Goal: Information Seeking & Learning: Learn about a topic

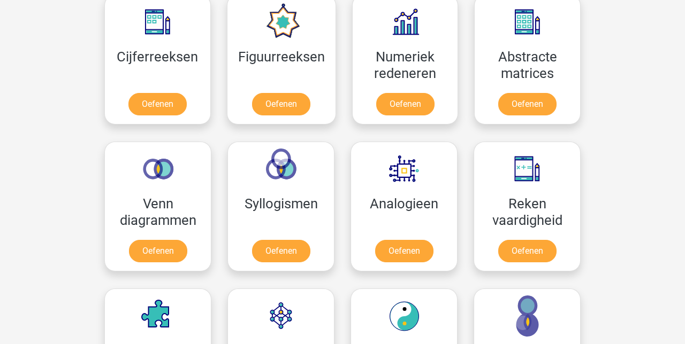
scroll to position [506, 0]
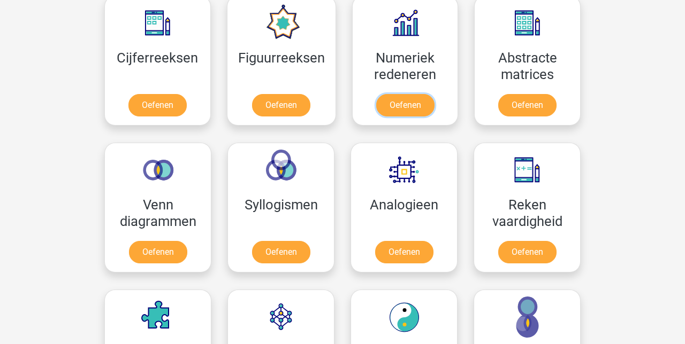
click at [416, 109] on link "Oefenen" at bounding box center [405, 105] width 58 height 22
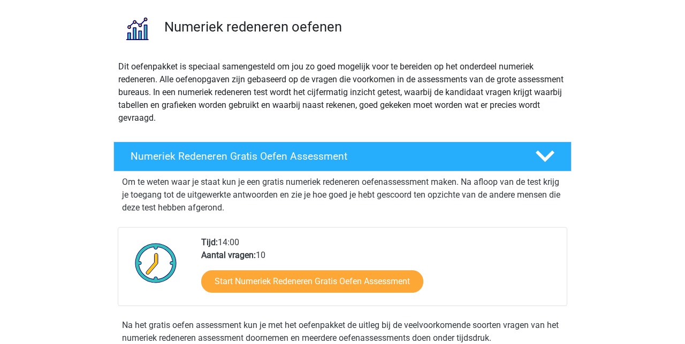
scroll to position [74, 0]
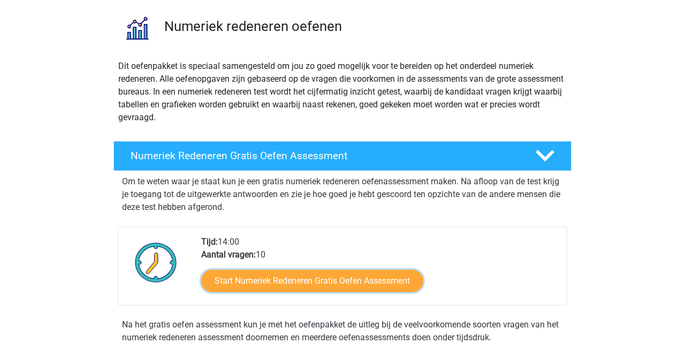
click at [393, 282] on link "Start Numeriek Redeneren Gratis Oefen Assessment" at bounding box center [312, 281] width 222 height 22
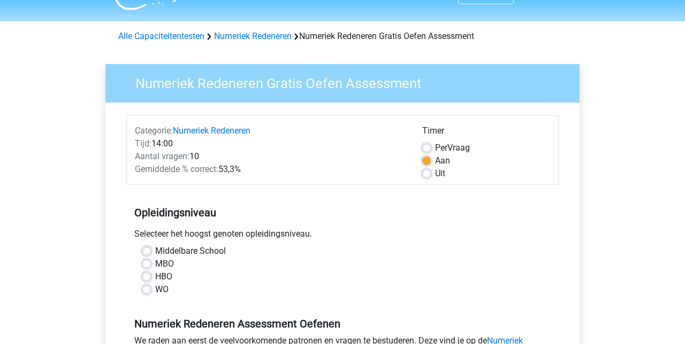
scroll to position [24, 0]
click at [164, 259] on label "MBO" at bounding box center [164, 263] width 19 height 13
click at [151, 259] on input "MBO" at bounding box center [146, 262] width 9 height 11
radio input "true"
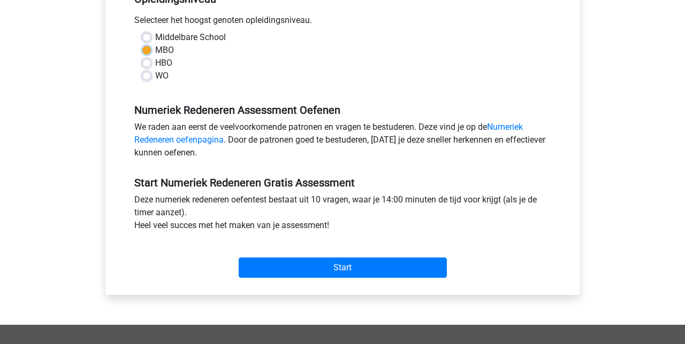
scroll to position [238, 0]
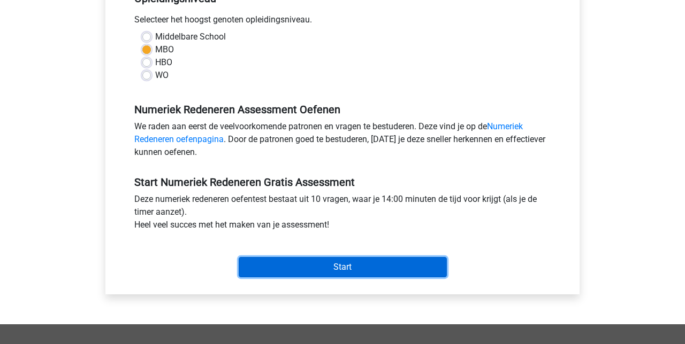
click at [395, 266] on input "Start" at bounding box center [343, 267] width 208 height 20
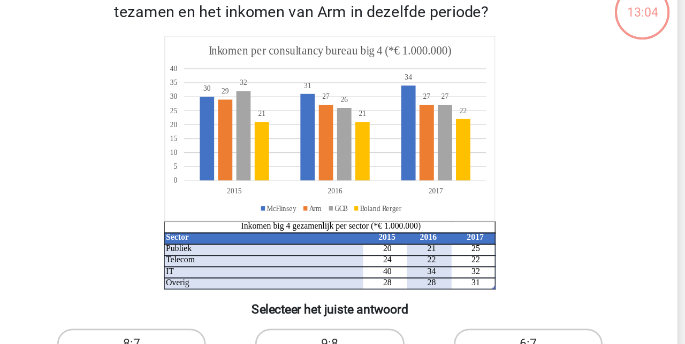
scroll to position [20, 0]
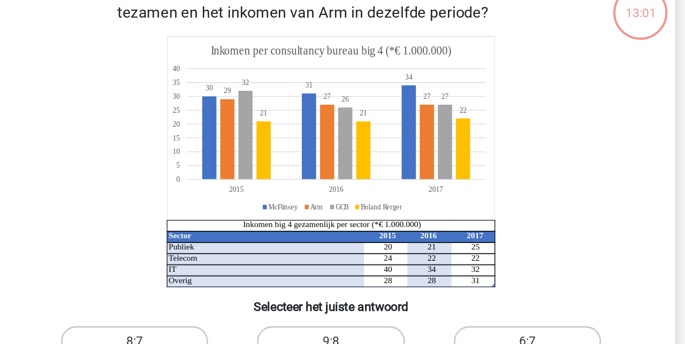
click at [486, 296] on input "6:7" at bounding box center [483, 296] width 7 height 7
radio input "true"
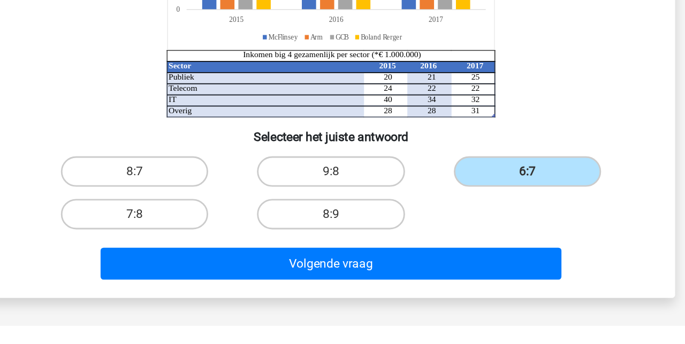
scroll to position [77, 0]
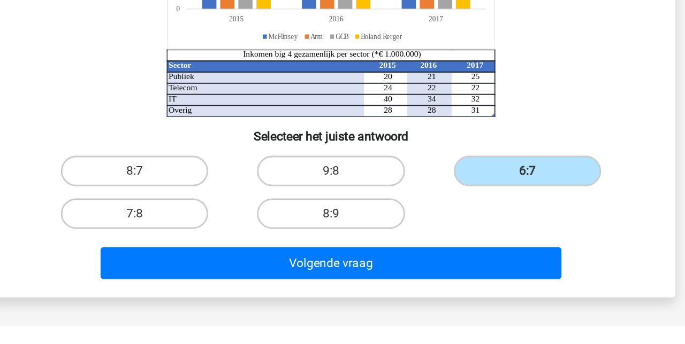
click at [226, 265] on label "7:8" at bounding box center [204, 265] width 103 height 21
click at [212, 266] on input "7:8" at bounding box center [208, 269] width 7 height 7
radio input "true"
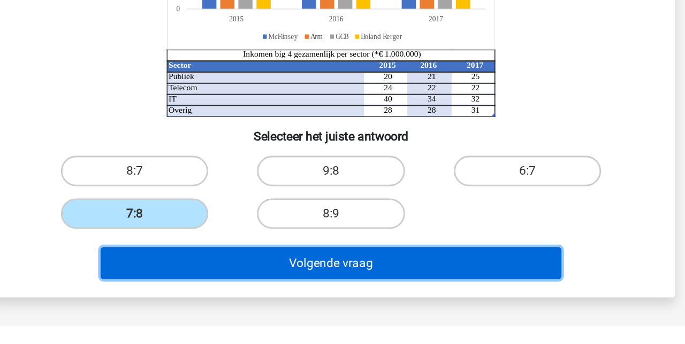
click at [384, 299] on button "Volgende vraag" at bounding box center [343, 300] width 324 height 22
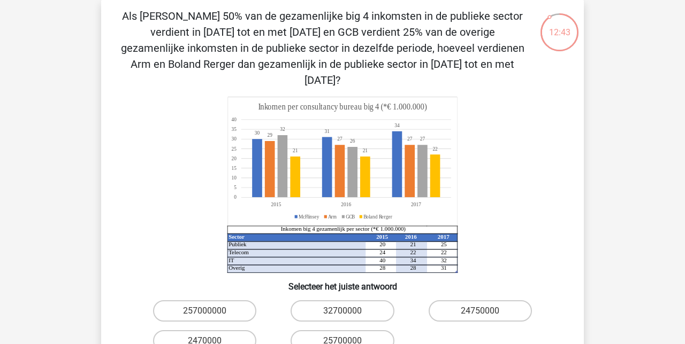
scroll to position [49, 0]
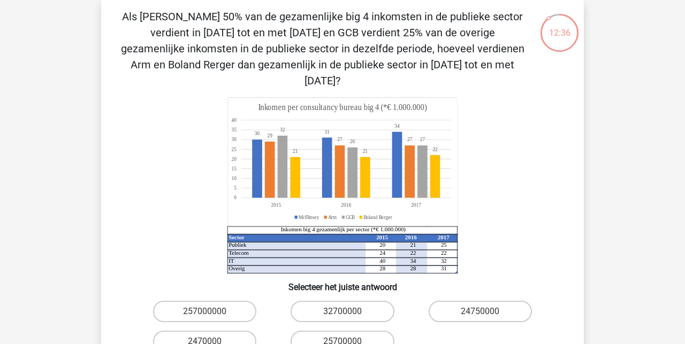
click at [529, 197] on icon "Sector 2015 2016 2017 Publiek 20 21 25 Telecom 24 22 22 IT 40 34 32 Overig 28 2…" at bounding box center [342, 185] width 431 height 176
click at [370, 331] on label "25700000" at bounding box center [341, 341] width 103 height 21
click at [349, 342] on input "25700000" at bounding box center [345, 345] width 7 height 7
radio input "true"
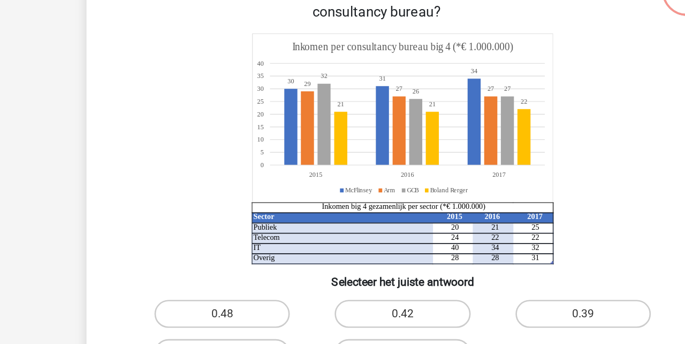
scroll to position [47, 0]
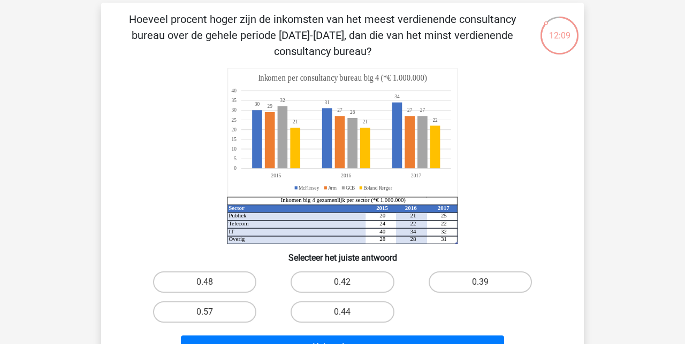
click at [359, 313] on label "0.44" at bounding box center [341, 312] width 103 height 21
click at [349, 313] on input "0.44" at bounding box center [345, 315] width 7 height 7
radio input "true"
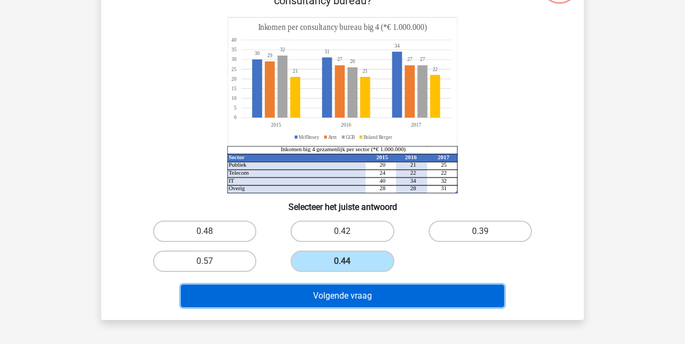
click at [420, 294] on button "Volgende vraag" at bounding box center [343, 296] width 324 height 22
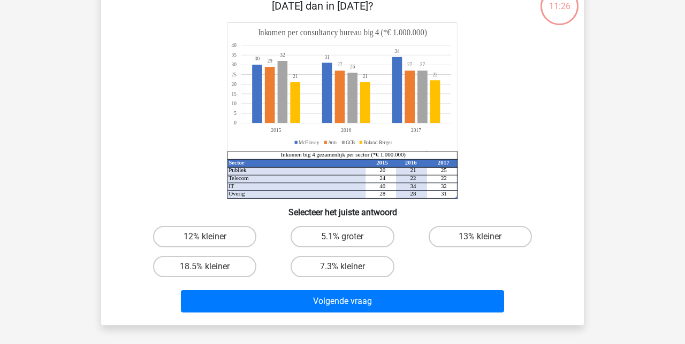
scroll to position [78, 0]
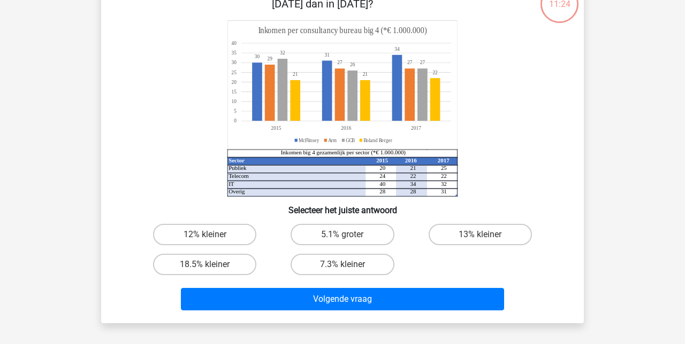
click at [240, 255] on label "18.5% kleiner" at bounding box center [204, 264] width 103 height 21
click at [212, 265] on input "18.5% kleiner" at bounding box center [208, 268] width 7 height 7
radio input "true"
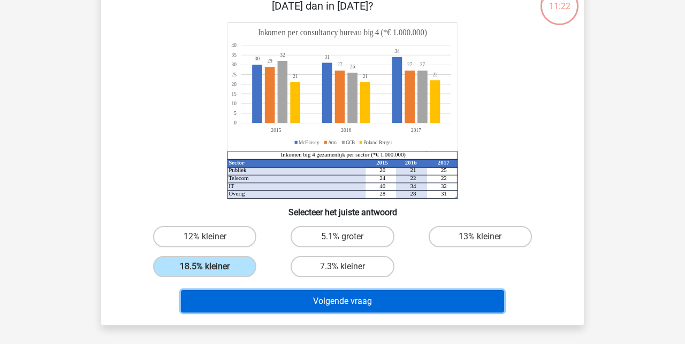
click at [434, 299] on button "Volgende vraag" at bounding box center [343, 301] width 324 height 22
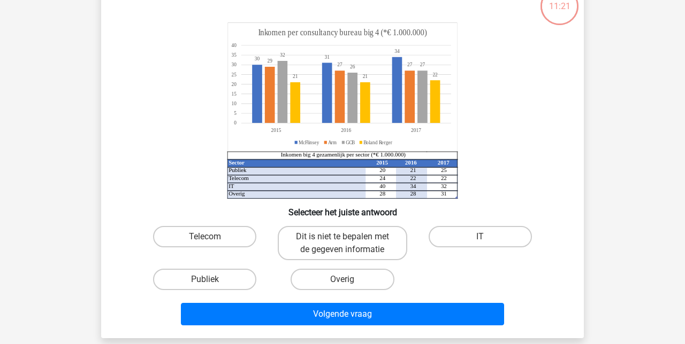
scroll to position [49, 0]
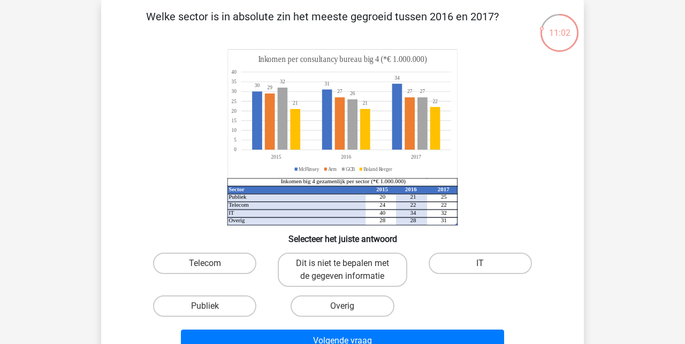
click at [349, 313] on input "Overig" at bounding box center [345, 309] width 7 height 7
radio input "true"
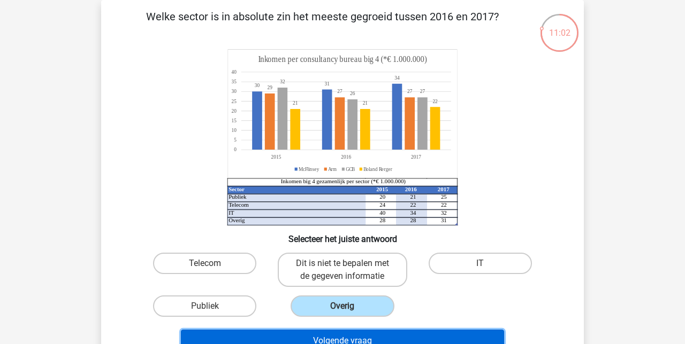
click at [415, 339] on button "Volgende vraag" at bounding box center [343, 341] width 324 height 22
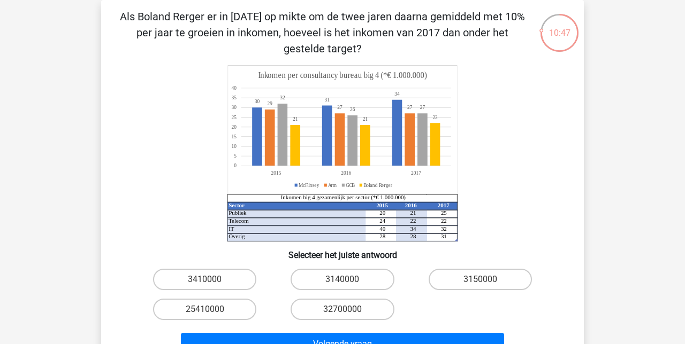
click at [475, 283] on label "3150000" at bounding box center [479, 279] width 103 height 21
click at [480, 283] on input "3150000" at bounding box center [483, 283] width 7 height 7
radio input "true"
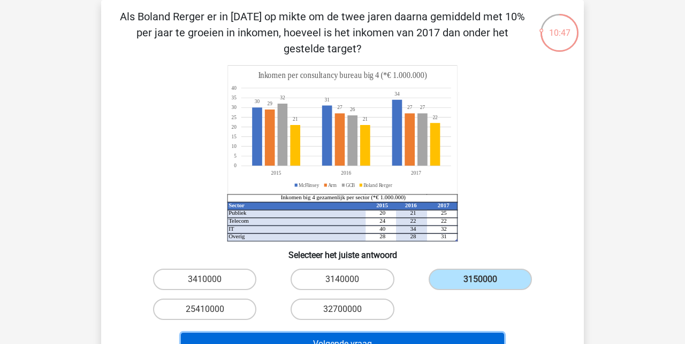
click at [433, 344] on button "Volgende vraag" at bounding box center [343, 344] width 324 height 22
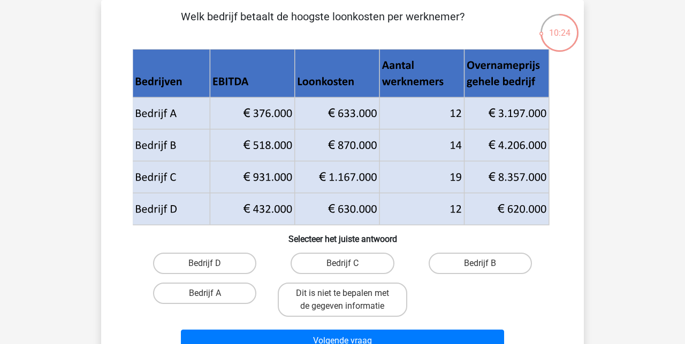
scroll to position [44, 0]
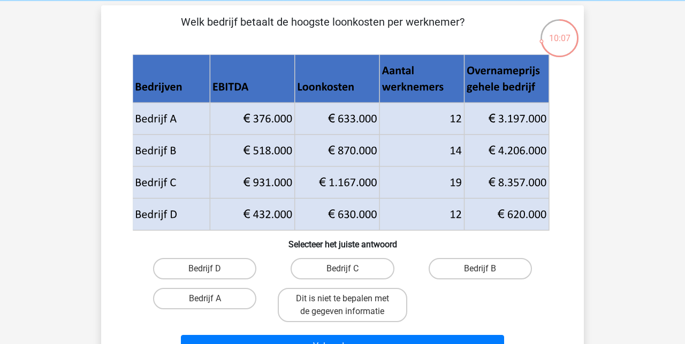
click at [486, 267] on label "Bedrijf B" at bounding box center [479, 268] width 103 height 21
click at [486, 269] on input "Bedrijf B" at bounding box center [483, 272] width 7 height 7
radio input "true"
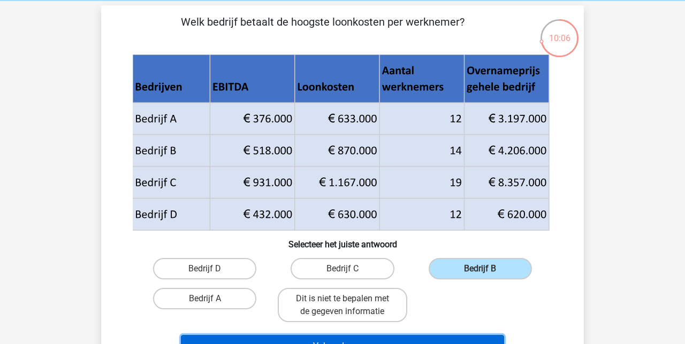
click at [445, 344] on button "Volgende vraag" at bounding box center [343, 346] width 324 height 22
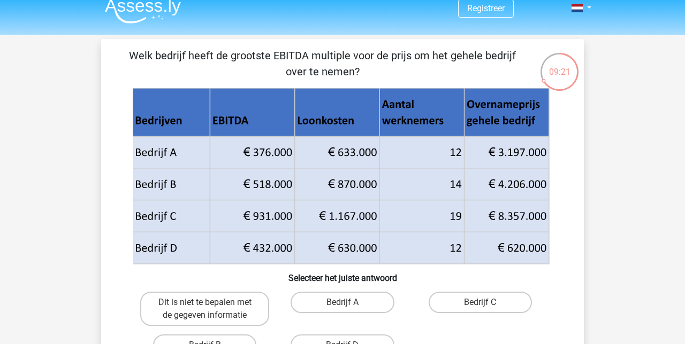
scroll to position [11, 0]
click at [241, 304] on label "Dit is niet te bepalen met de gegeven informatie" at bounding box center [204, 308] width 129 height 34
click at [212, 304] on input "Dit is niet te bepalen met de gegeven informatie" at bounding box center [208, 305] width 7 height 7
radio input "true"
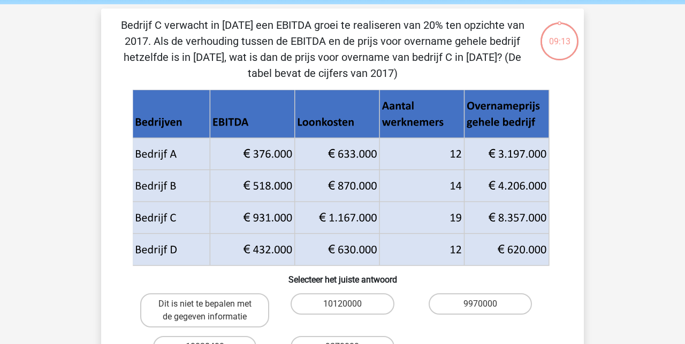
scroll to position [49, 0]
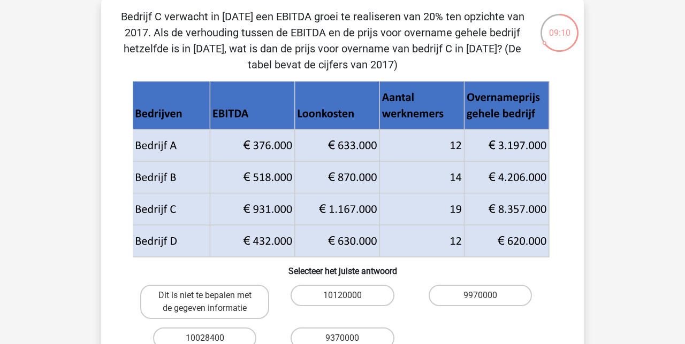
click at [490, 293] on label "9970000" at bounding box center [479, 295] width 103 height 21
click at [487, 296] on input "9970000" at bounding box center [483, 299] width 7 height 7
radio input "true"
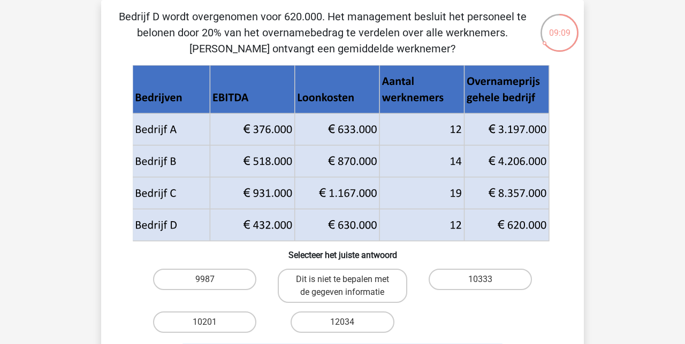
click at [479, 280] on label "10333" at bounding box center [479, 279] width 103 height 21
click at [480, 280] on input "10333" at bounding box center [483, 283] width 7 height 7
radio input "true"
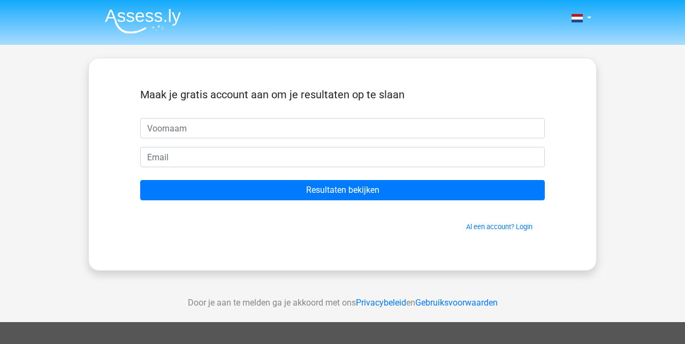
click at [462, 132] on input "text" at bounding box center [342, 128] width 404 height 20
type input "[PERSON_NAME]"
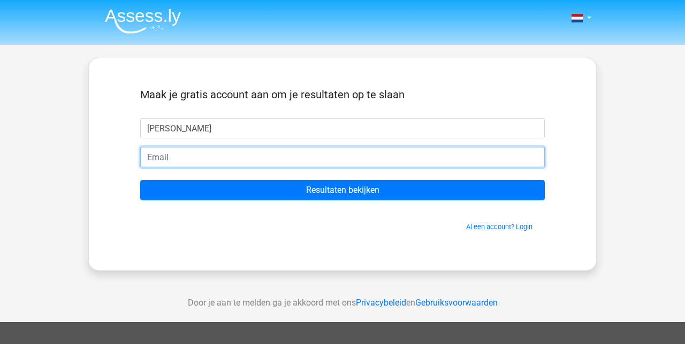
click at [294, 160] on input "email" at bounding box center [342, 157] width 404 height 20
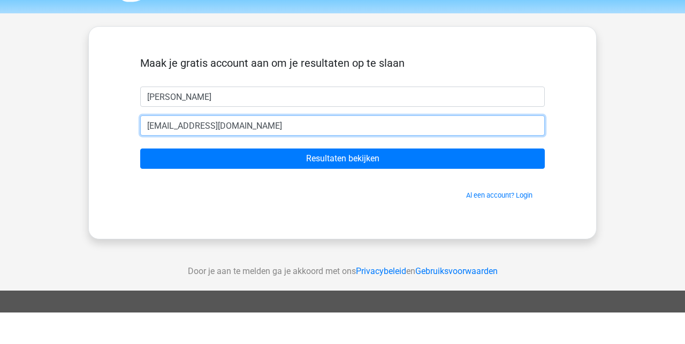
type input "[EMAIL_ADDRESS][DOMAIN_NAME]"
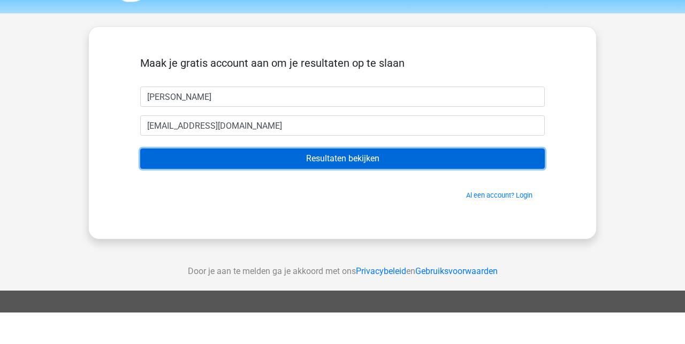
click at [392, 197] on input "Resultaten bekijken" at bounding box center [342, 190] width 404 height 20
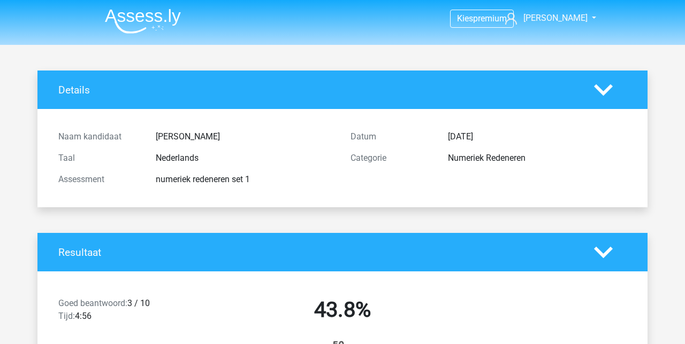
click at [488, 19] on span "premium" at bounding box center [490, 18] width 34 height 10
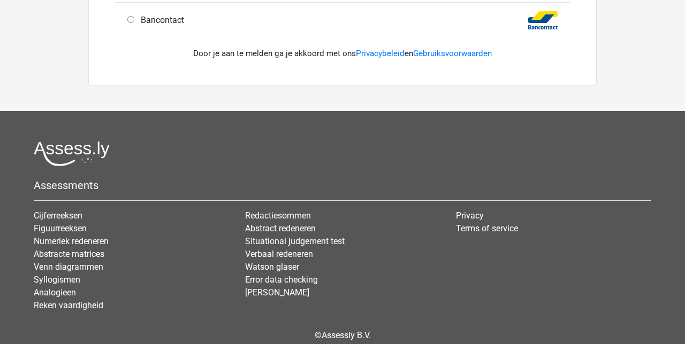
scroll to position [462, 0]
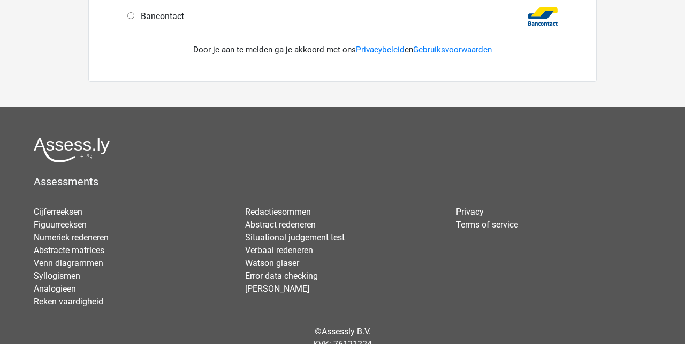
click at [308, 249] on link "Verbaal redeneren" at bounding box center [279, 250] width 68 height 10
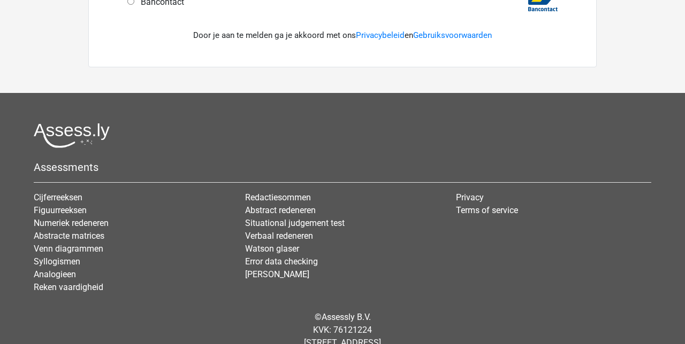
scroll to position [499, 0]
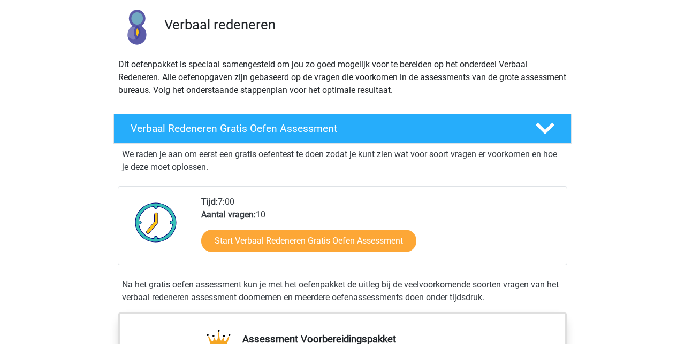
scroll to position [75, 0]
click at [378, 242] on link "Start Verbaal Redeneren Gratis Oefen Assessment" at bounding box center [308, 241] width 215 height 22
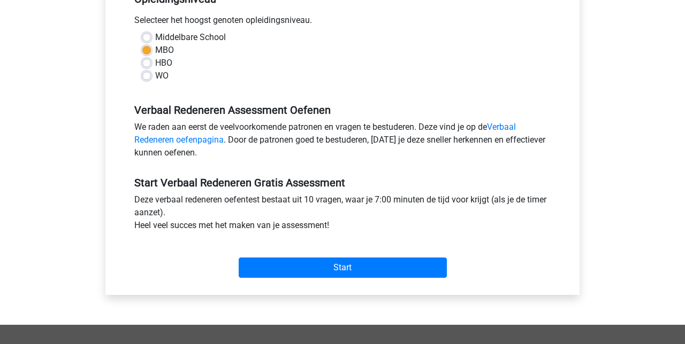
scroll to position [239, 0]
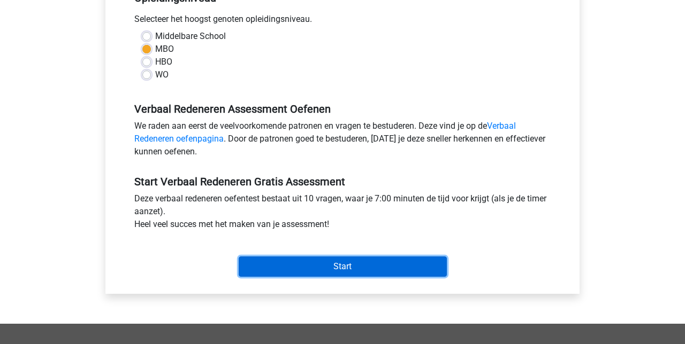
click at [389, 260] on input "Start" at bounding box center [343, 267] width 208 height 20
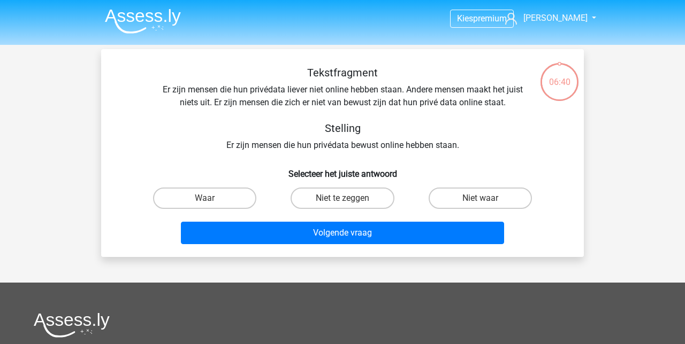
scroll to position [11, 0]
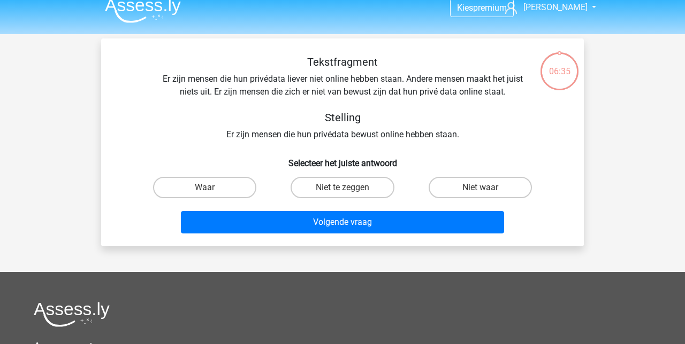
click at [496, 187] on label "Niet waar" at bounding box center [479, 187] width 103 height 21
click at [487, 188] on input "Niet waar" at bounding box center [483, 191] width 7 height 7
radio input "true"
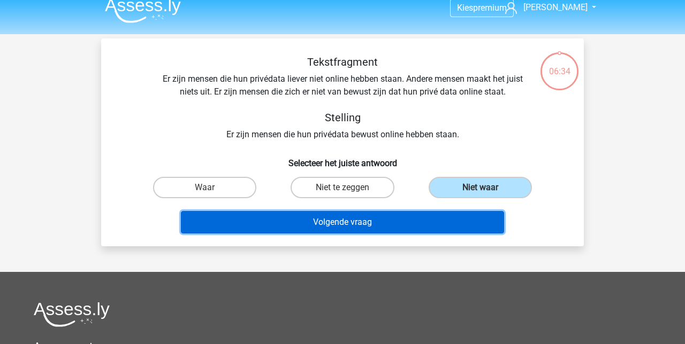
click at [452, 229] on button "Volgende vraag" at bounding box center [343, 222] width 324 height 22
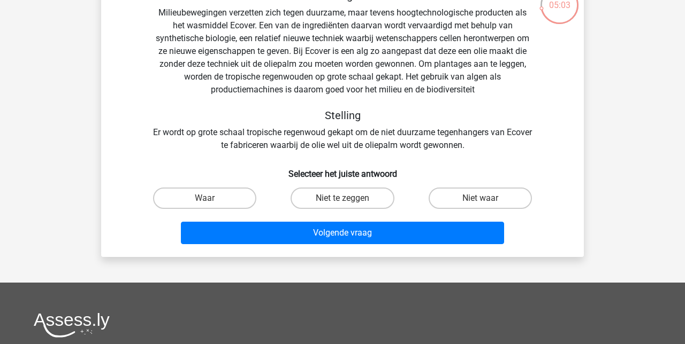
scroll to position [76, 0]
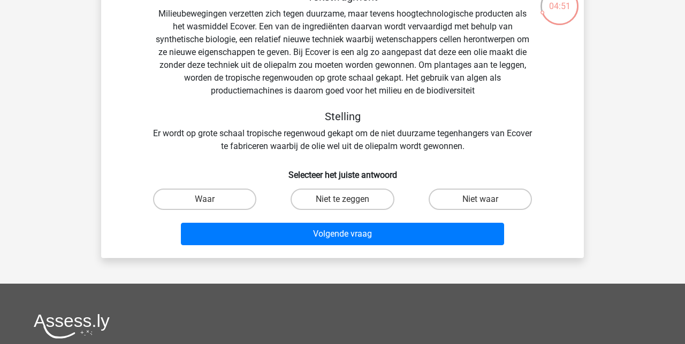
click at [221, 198] on label "Waar" at bounding box center [204, 199] width 103 height 21
click at [212, 199] on input "Waar" at bounding box center [208, 202] width 7 height 7
radio input "true"
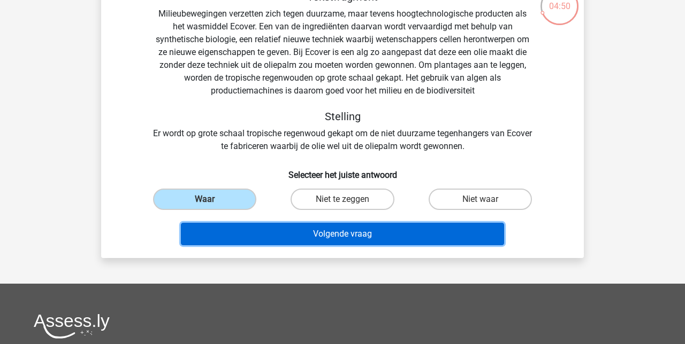
click at [399, 234] on button "Volgende vraag" at bounding box center [343, 234] width 324 height 22
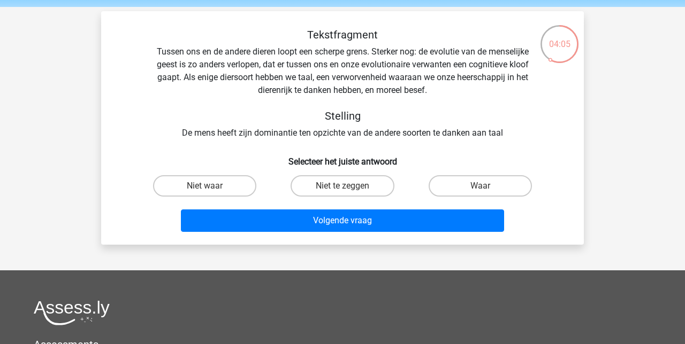
scroll to position [33, 0]
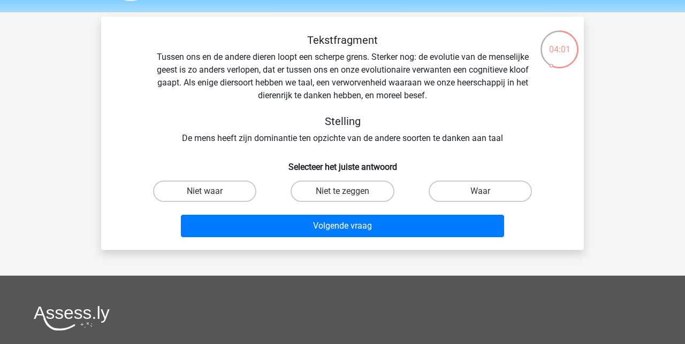
click at [367, 191] on label "Niet te zeggen" at bounding box center [341, 191] width 103 height 21
click at [349, 191] on input "Niet te zeggen" at bounding box center [345, 194] width 7 height 7
radio input "true"
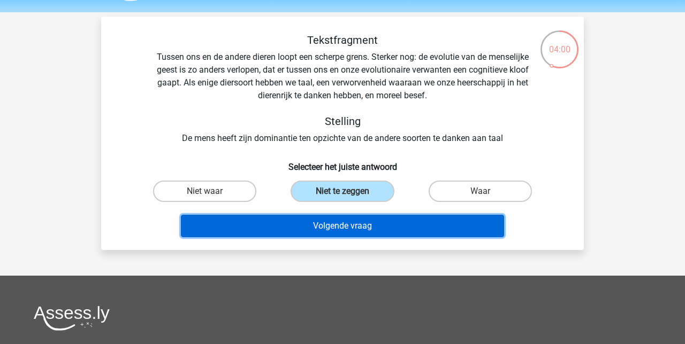
click at [418, 232] on button "Volgende vraag" at bounding box center [343, 226] width 324 height 22
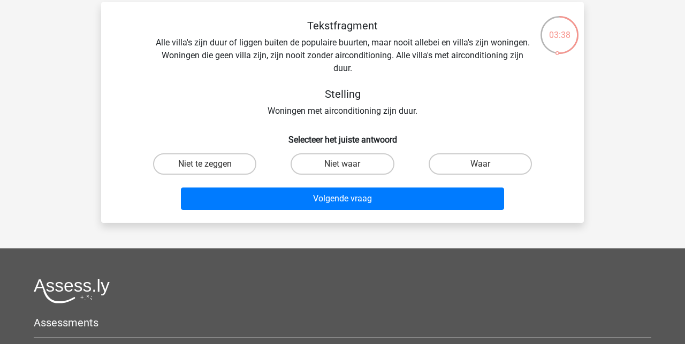
scroll to position [47, 0]
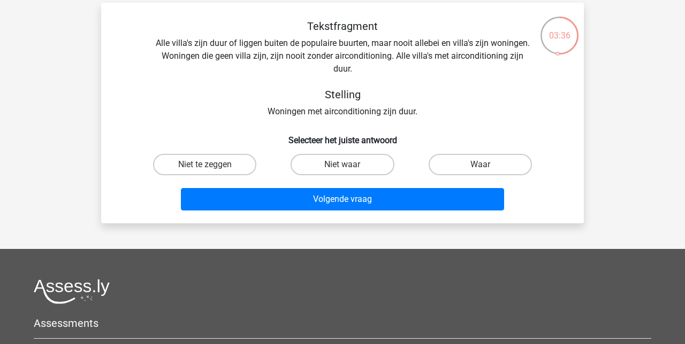
click at [380, 164] on label "Niet waar" at bounding box center [341, 164] width 103 height 21
click at [349, 165] on input "Niet waar" at bounding box center [345, 168] width 7 height 7
radio input "true"
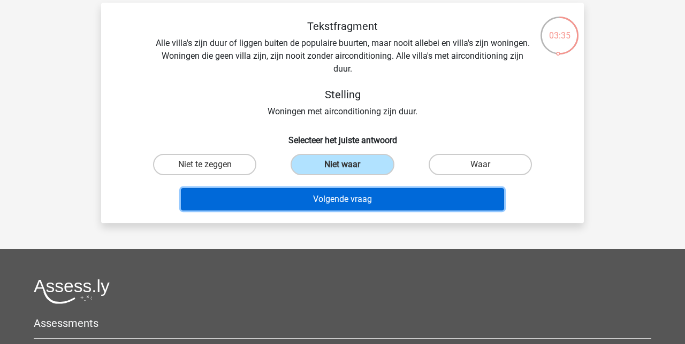
click at [433, 196] on button "Volgende vraag" at bounding box center [343, 199] width 324 height 22
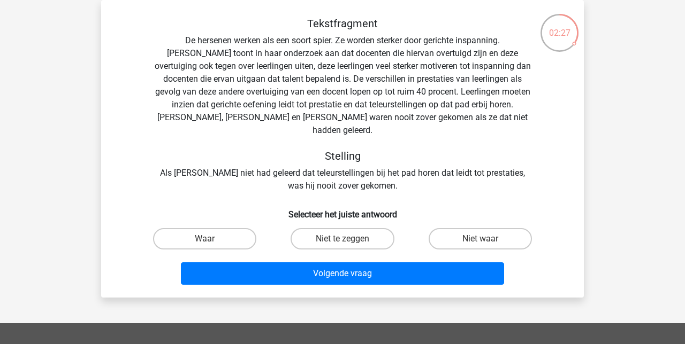
scroll to position [59, 0]
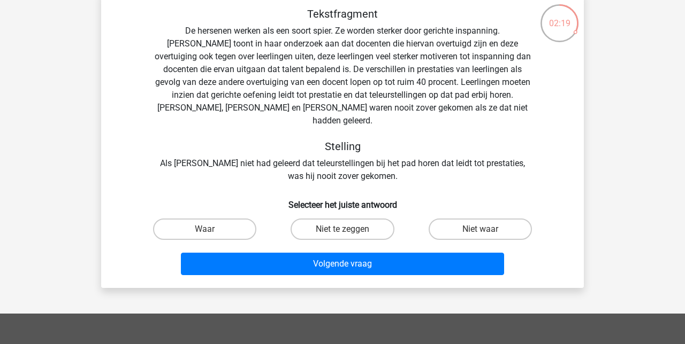
click at [224, 219] on label "Waar" at bounding box center [204, 229] width 103 height 21
click at [212, 229] on input "Waar" at bounding box center [208, 232] width 7 height 7
radio input "true"
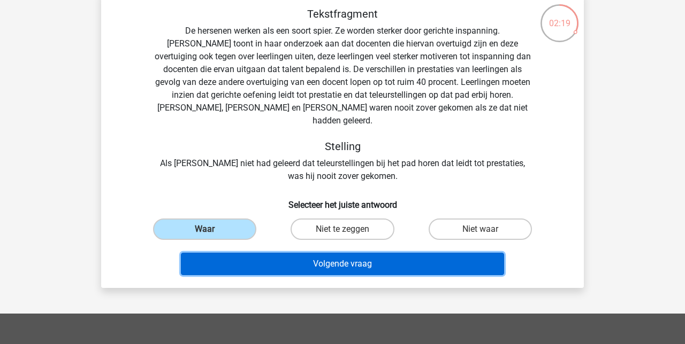
click at [343, 253] on button "Volgende vraag" at bounding box center [343, 264] width 324 height 22
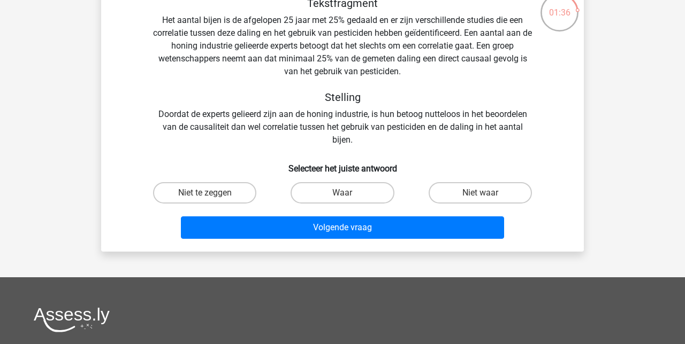
scroll to position [70, 0]
click at [228, 193] on label "Niet te zeggen" at bounding box center [204, 192] width 103 height 21
click at [212, 193] on input "Niet te zeggen" at bounding box center [208, 196] width 7 height 7
radio input "true"
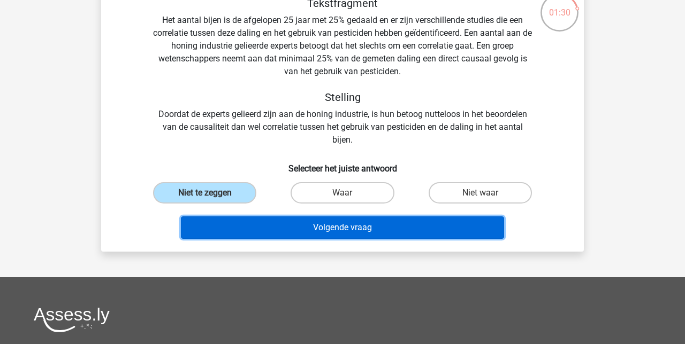
click at [303, 234] on button "Volgende vraag" at bounding box center [343, 228] width 324 height 22
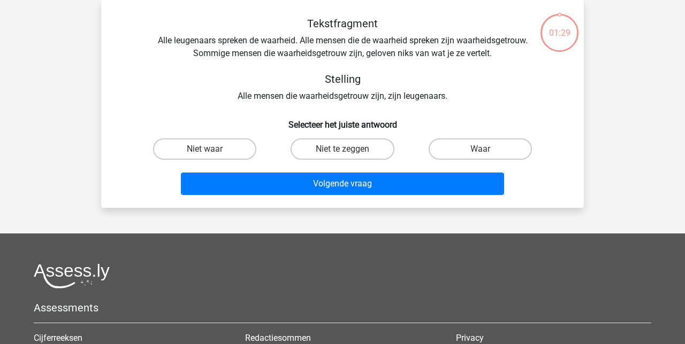
scroll to position [49, 0]
click at [232, 149] on label "Niet waar" at bounding box center [204, 149] width 103 height 21
click at [212, 149] on input "Niet waar" at bounding box center [208, 152] width 7 height 7
radio input "true"
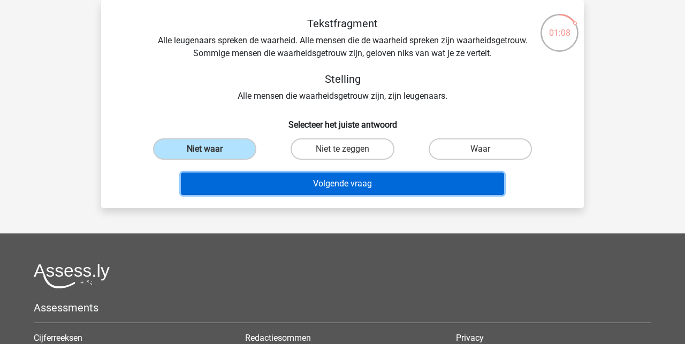
click at [314, 187] on button "Volgende vraag" at bounding box center [343, 184] width 324 height 22
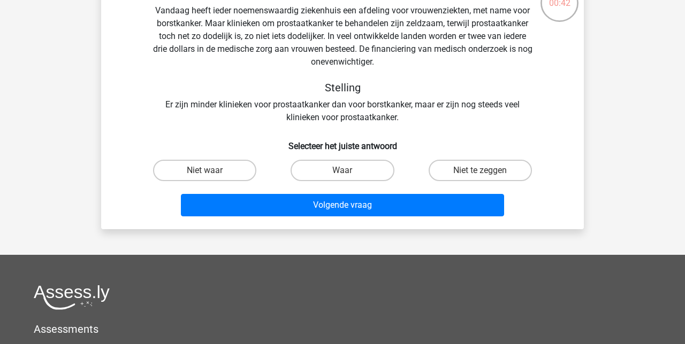
scroll to position [79, 0]
click at [231, 167] on label "Niet waar" at bounding box center [204, 170] width 103 height 21
click at [212, 171] on input "Niet waar" at bounding box center [208, 174] width 7 height 7
radio input "true"
click at [367, 167] on label "Waar" at bounding box center [341, 170] width 103 height 21
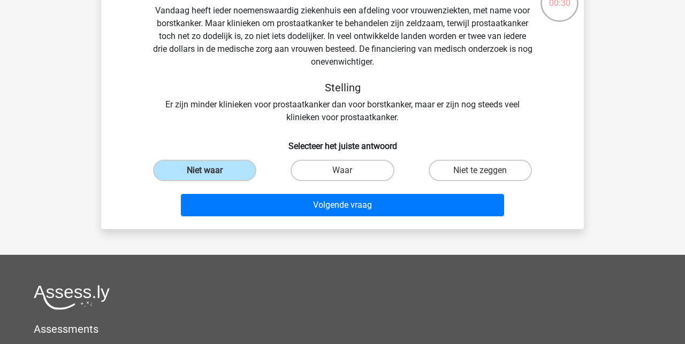
click at [349, 171] on input "Waar" at bounding box center [345, 174] width 7 height 7
radio input "true"
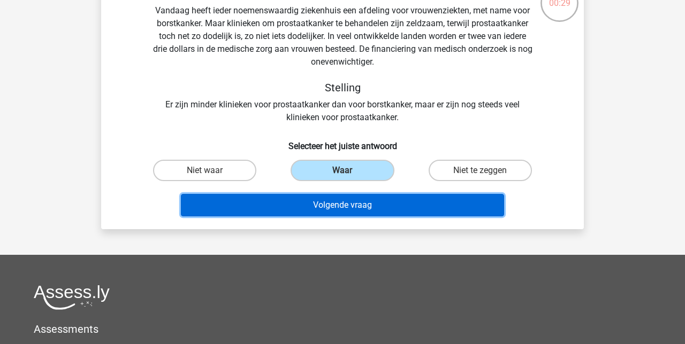
click at [370, 203] on button "Volgende vraag" at bounding box center [343, 205] width 324 height 22
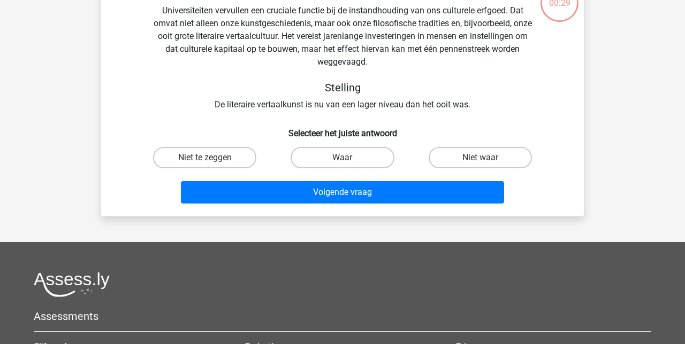
scroll to position [49, 0]
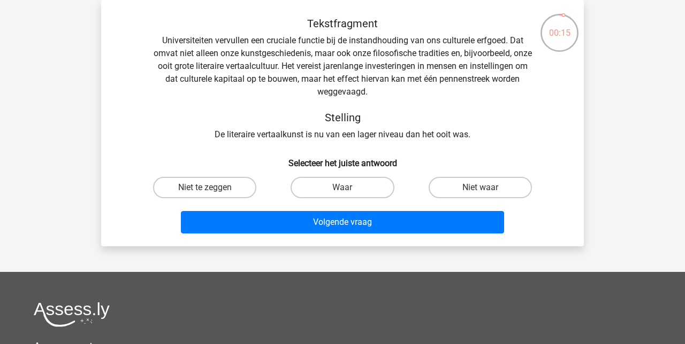
click at [370, 186] on label "Waar" at bounding box center [341, 187] width 103 height 21
click at [349, 188] on input "Waar" at bounding box center [345, 191] width 7 height 7
radio input "true"
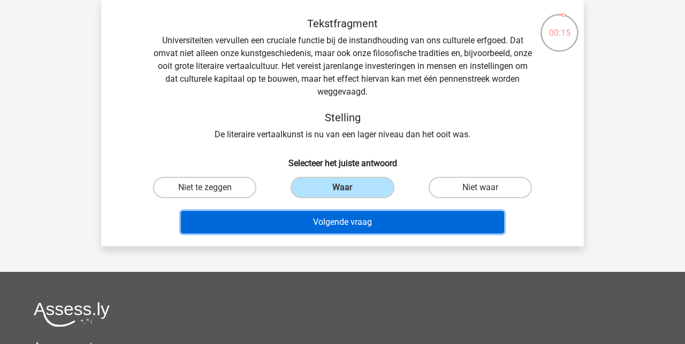
click at [410, 232] on button "Volgende vraag" at bounding box center [343, 222] width 324 height 22
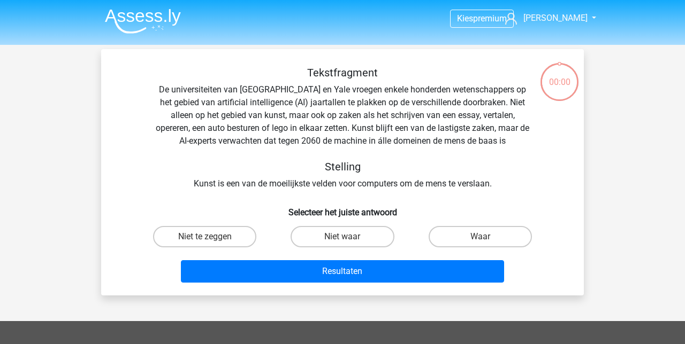
scroll to position [94, 0]
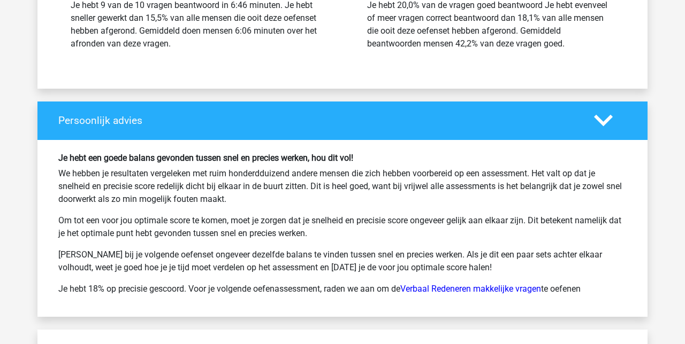
scroll to position [1511, 0]
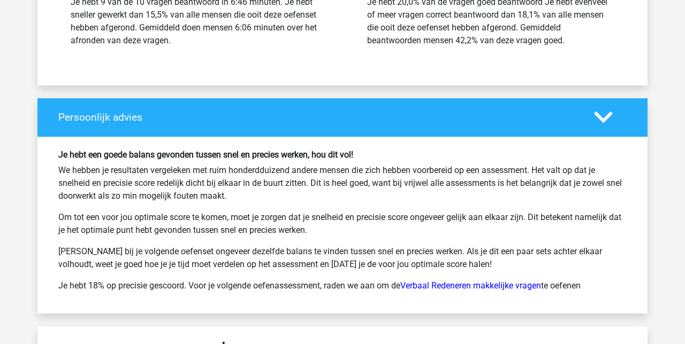
click at [493, 281] on link "Verbaal Redeneren makkelijke vragen" at bounding box center [470, 286] width 141 height 10
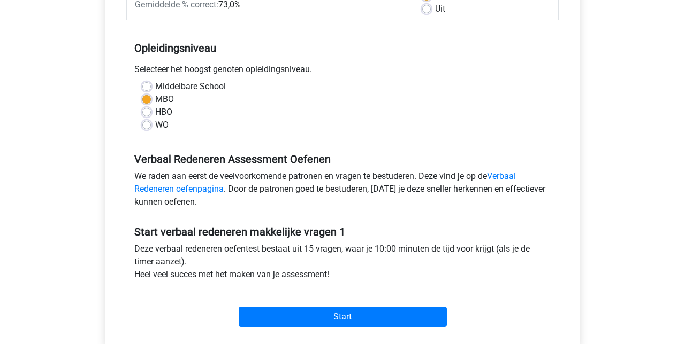
scroll to position [190, 0]
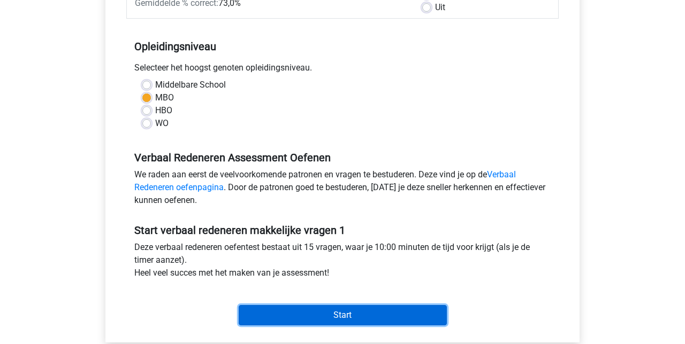
click at [396, 321] on input "Start" at bounding box center [343, 315] width 208 height 20
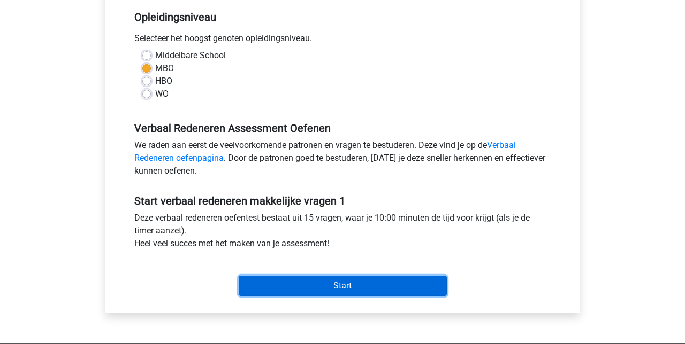
scroll to position [235, 0]
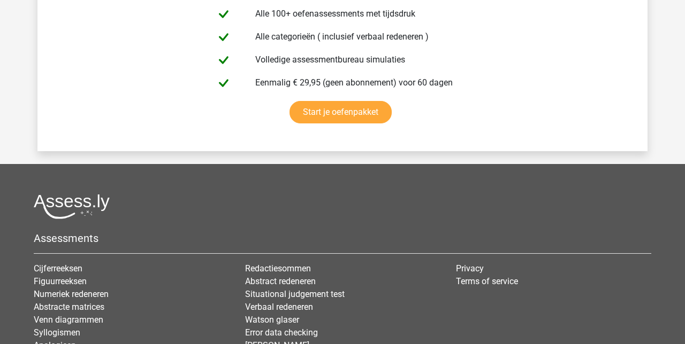
scroll to position [2104, 0]
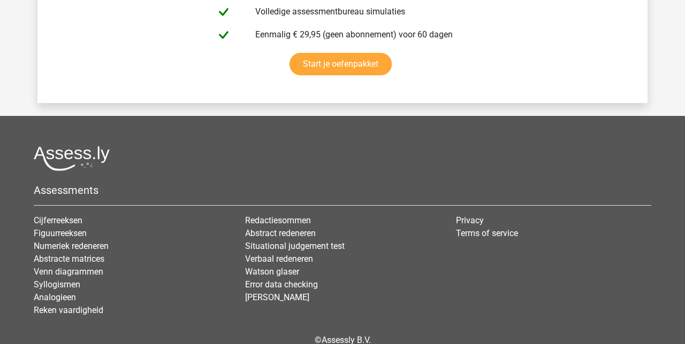
click at [299, 254] on link "Verbaal redeneren" at bounding box center [279, 259] width 68 height 10
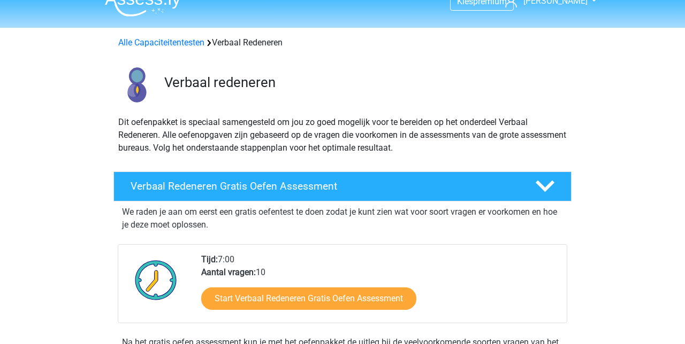
scroll to position [21, 0]
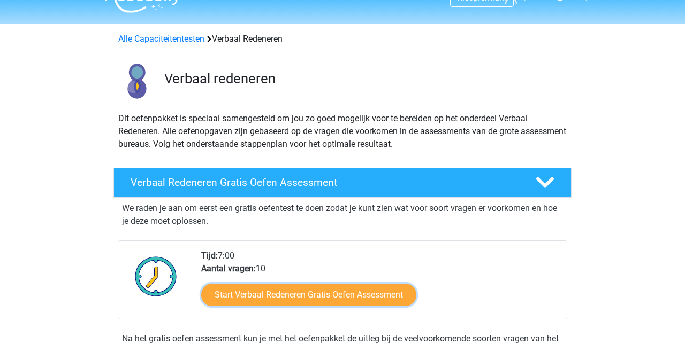
click at [383, 295] on link "Start Verbaal Redeneren Gratis Oefen Assessment" at bounding box center [308, 295] width 215 height 22
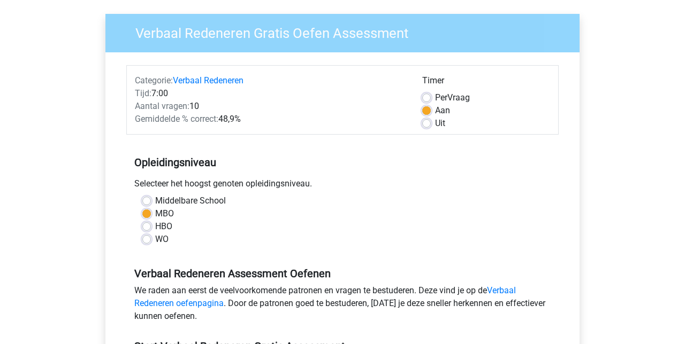
scroll to position [80, 0]
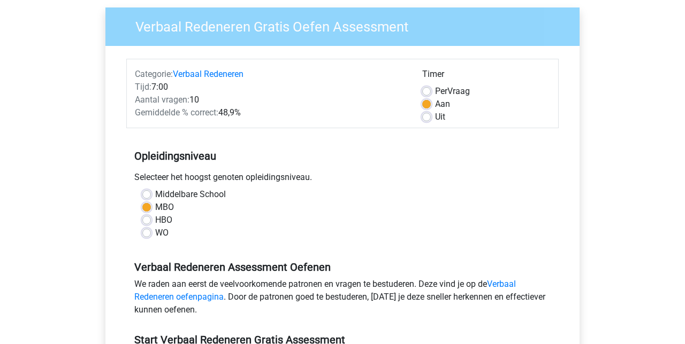
click at [208, 194] on label "Middelbare School" at bounding box center [190, 194] width 71 height 13
click at [151, 194] on input "Middelbare School" at bounding box center [146, 193] width 9 height 11
radio input "true"
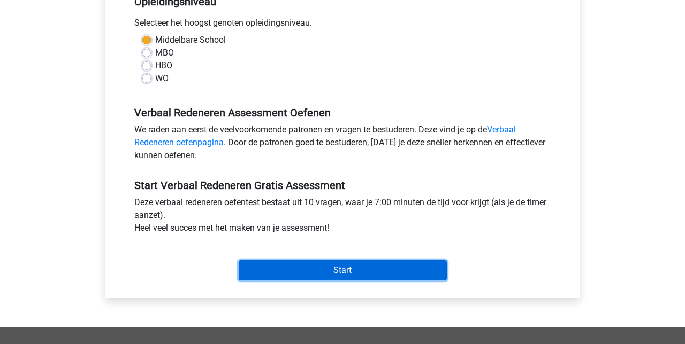
click at [364, 271] on input "Start" at bounding box center [343, 270] width 208 height 20
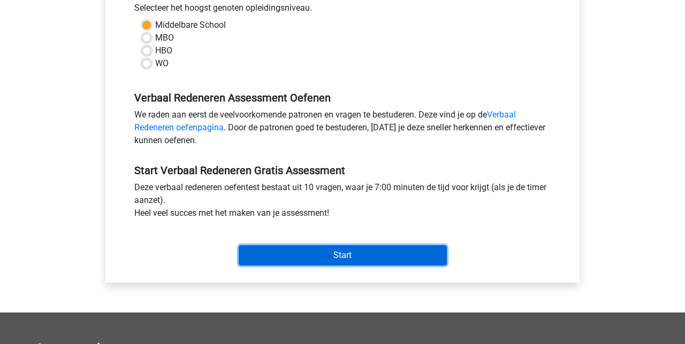
scroll to position [280, 0]
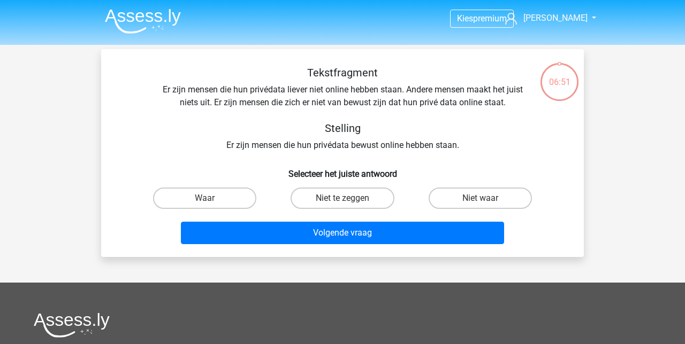
click at [228, 198] on label "Waar" at bounding box center [204, 198] width 103 height 21
click at [212, 198] on input "Waar" at bounding box center [208, 201] width 7 height 7
radio input "true"
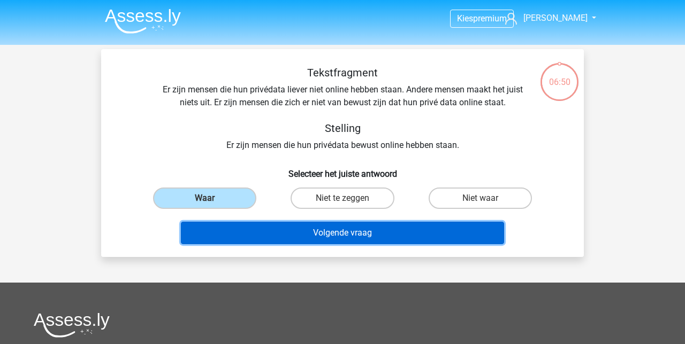
click at [381, 234] on button "Volgende vraag" at bounding box center [343, 233] width 324 height 22
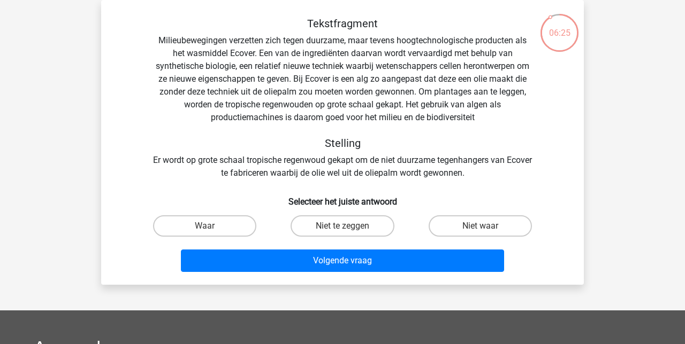
scroll to position [45, 0]
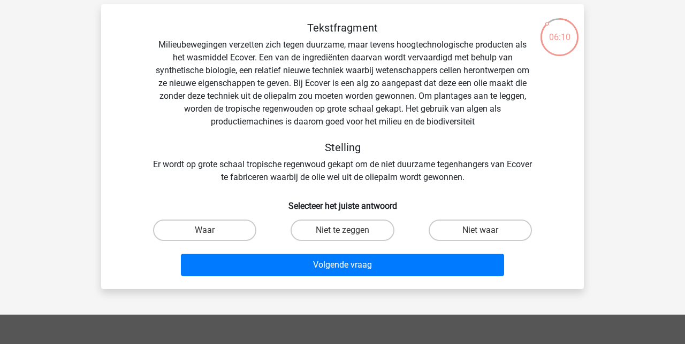
click at [495, 232] on label "Niet waar" at bounding box center [479, 230] width 103 height 21
click at [487, 232] on input "Niet waar" at bounding box center [483, 234] width 7 height 7
radio input "true"
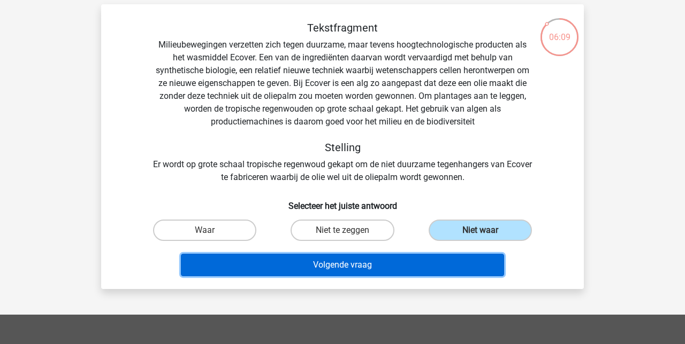
click at [441, 270] on button "Volgende vraag" at bounding box center [343, 265] width 324 height 22
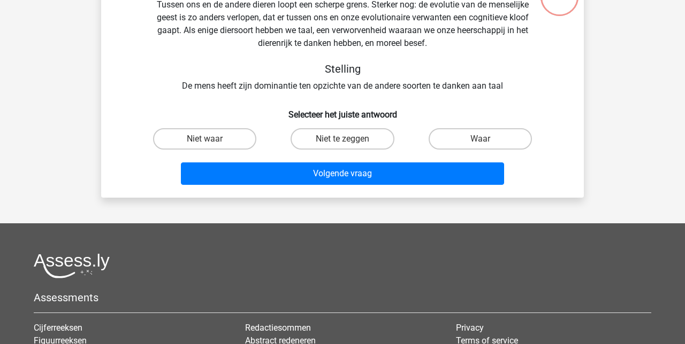
scroll to position [87, 0]
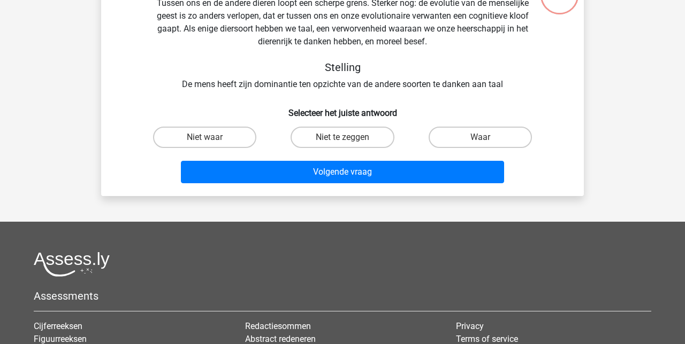
click at [220, 139] on label "Niet waar" at bounding box center [204, 137] width 103 height 21
click at [212, 139] on input "Niet waar" at bounding box center [208, 140] width 7 height 7
radio input "true"
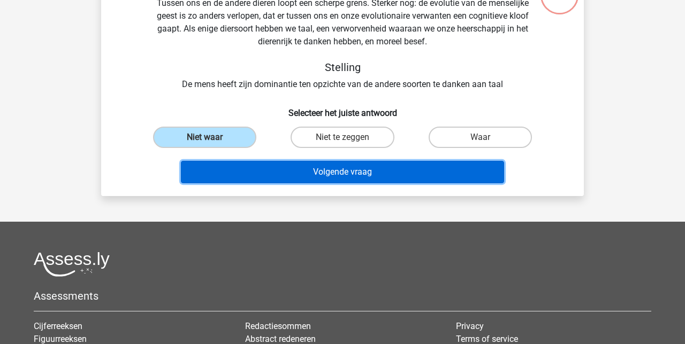
click at [390, 176] on button "Volgende vraag" at bounding box center [343, 172] width 324 height 22
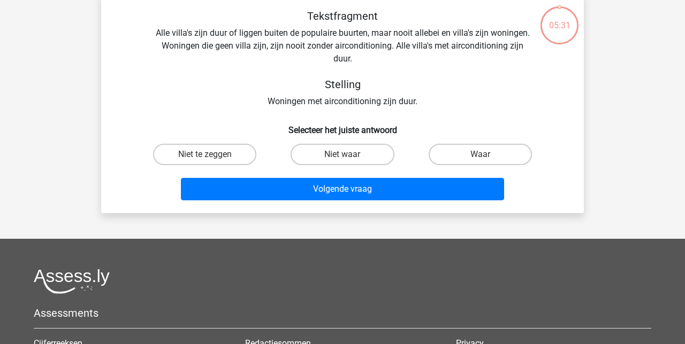
scroll to position [49, 0]
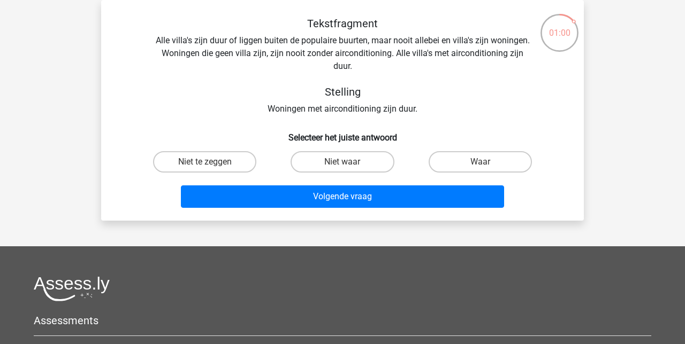
click at [496, 165] on label "Waar" at bounding box center [479, 161] width 103 height 21
click at [487, 165] on input "Waar" at bounding box center [483, 165] width 7 height 7
radio input "true"
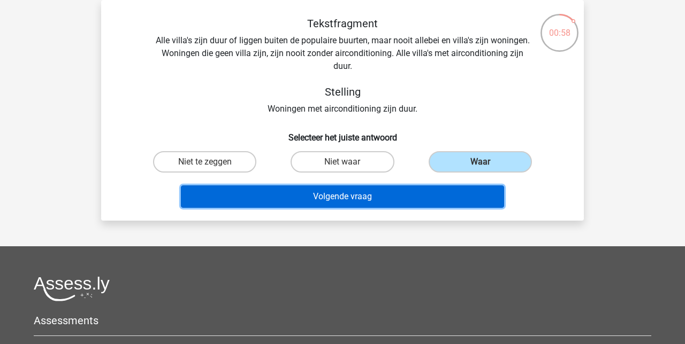
click at [418, 205] on button "Volgende vraag" at bounding box center [343, 197] width 324 height 22
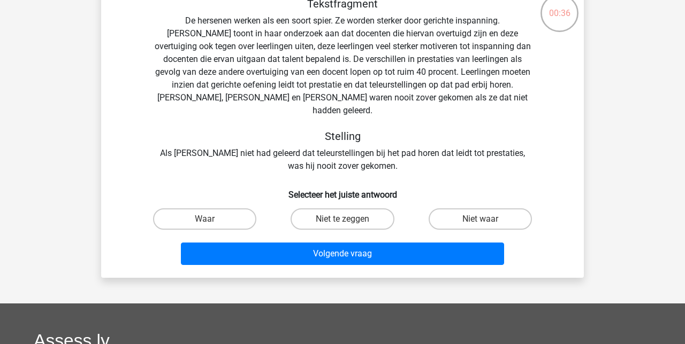
scroll to position [70, 0]
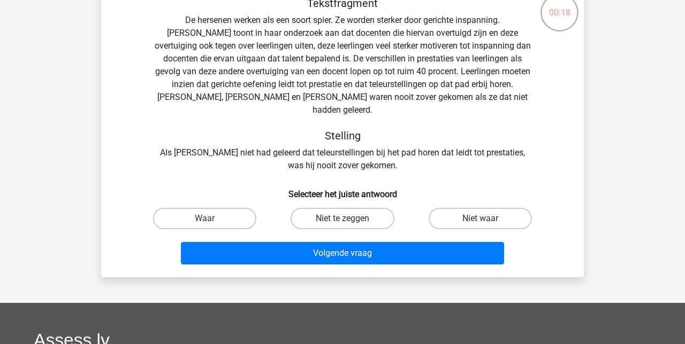
click at [227, 209] on label "Waar" at bounding box center [204, 218] width 103 height 21
click at [212, 219] on input "Waar" at bounding box center [208, 222] width 7 height 7
radio input "true"
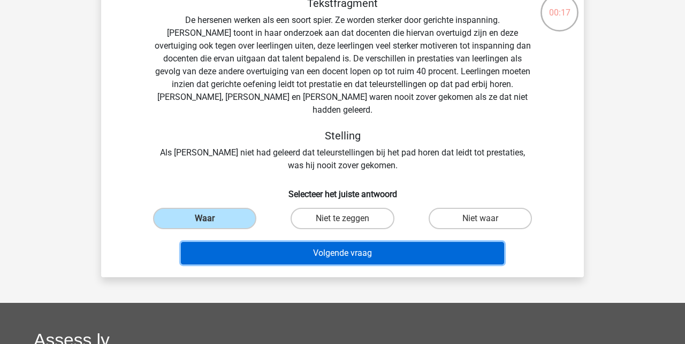
click at [349, 243] on button "Volgende vraag" at bounding box center [343, 253] width 324 height 22
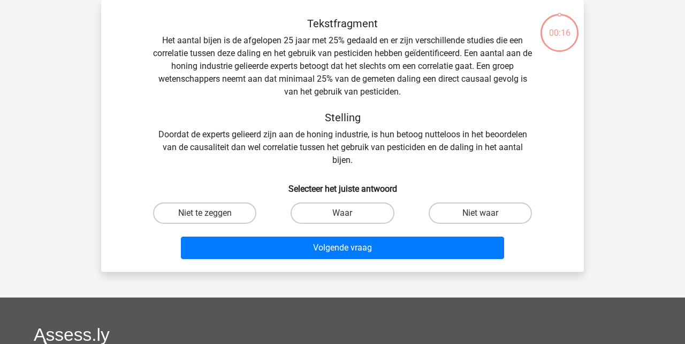
scroll to position [49, 0]
click at [230, 214] on label "Niet te zeggen" at bounding box center [204, 213] width 103 height 21
click at [212, 214] on input "Niet te zeggen" at bounding box center [208, 216] width 7 height 7
radio input "true"
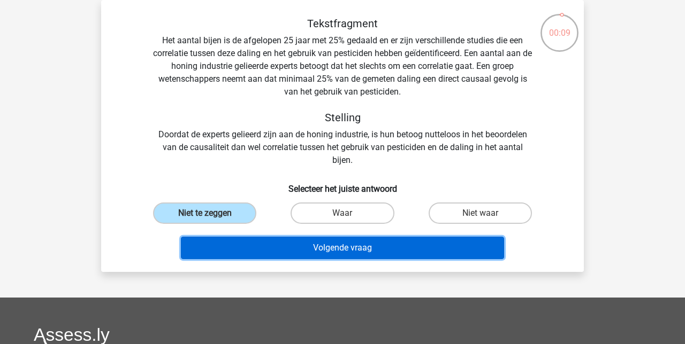
click at [306, 258] on button "Volgende vraag" at bounding box center [343, 248] width 324 height 22
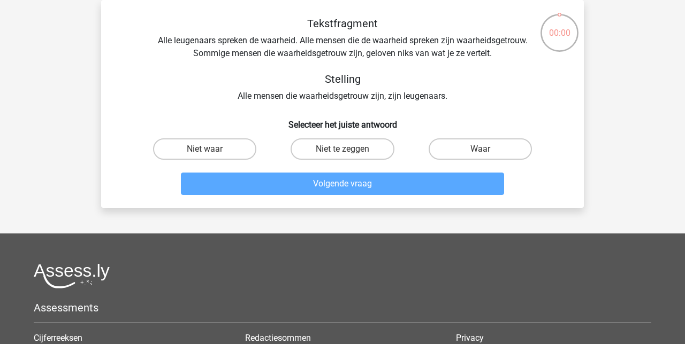
scroll to position [72, 0]
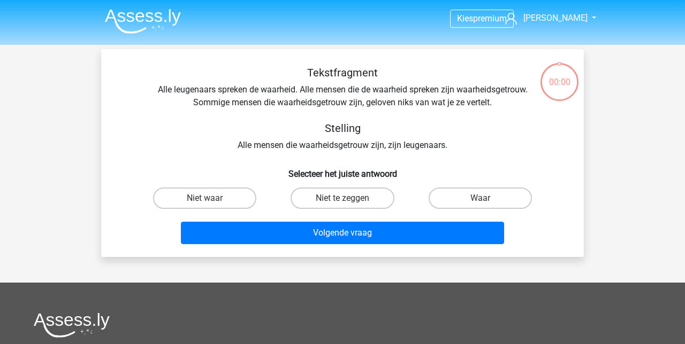
scroll to position [87, 0]
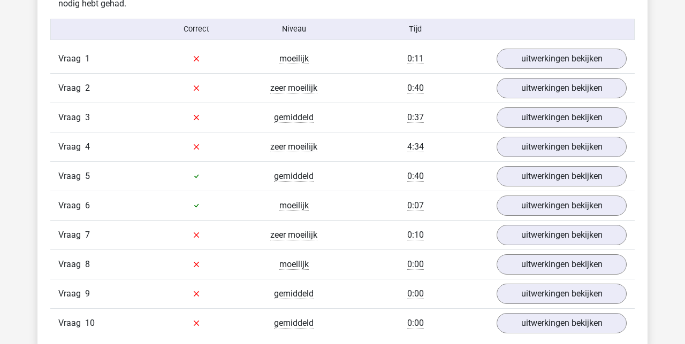
scroll to position [880, 0]
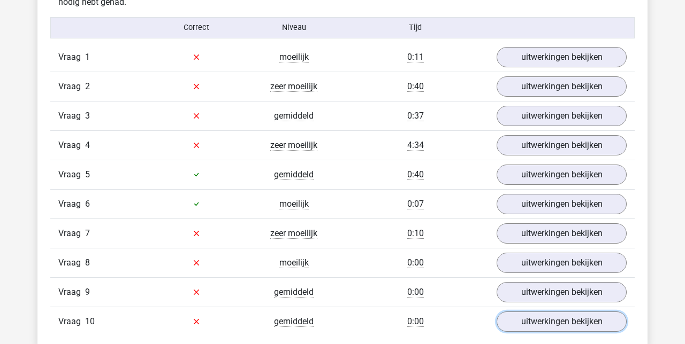
click at [590, 312] on link "uitwerkingen bekijken" at bounding box center [561, 322] width 130 height 20
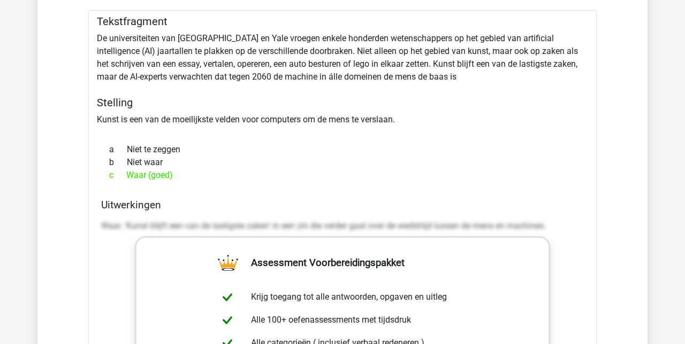
scroll to position [1219, 0]
click at [551, 222] on p "Waar. 'Kunst blijft een van de lastigste zaken' in een zin die verder gaat over…" at bounding box center [342, 225] width 482 height 13
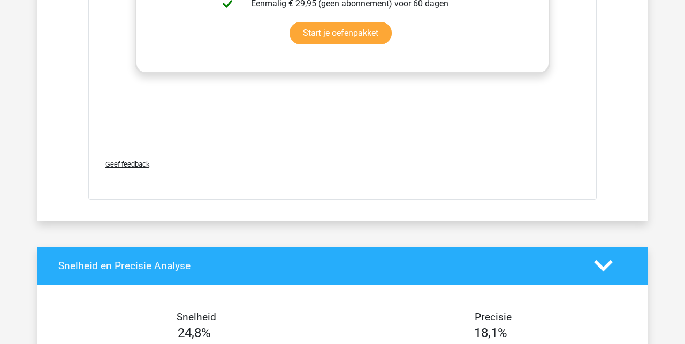
scroll to position [1605, 0]
